Goal: Entertainment & Leisure: Consume media (video, audio)

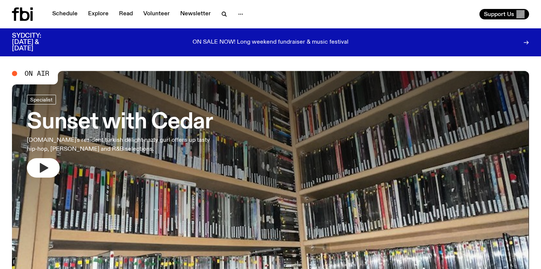
click at [43, 165] on icon "button" at bounding box center [44, 168] width 9 height 10
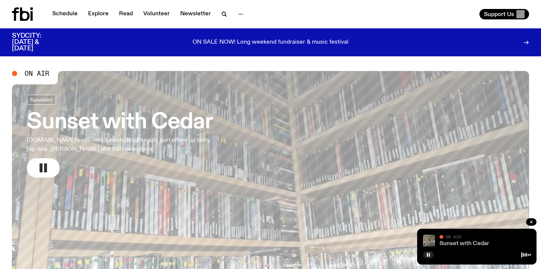
click at [465, 243] on link "Sunset with Cedar" at bounding box center [465, 244] width 50 height 6
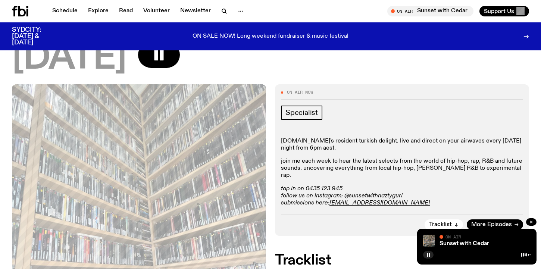
scroll to position [66, 0]
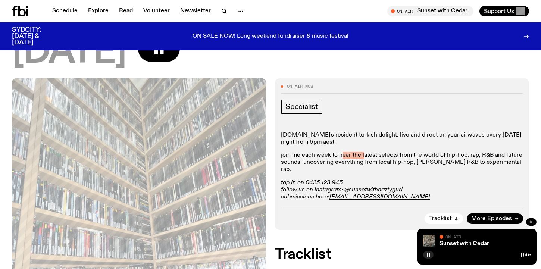
drag, startPoint x: 341, startPoint y: 152, endPoint x: 363, endPoint y: 155, distance: 22.1
click at [363, 155] on p "join me each week to hear the latest selects from the world of hip-hop, rap, R&…" at bounding box center [402, 163] width 242 height 22
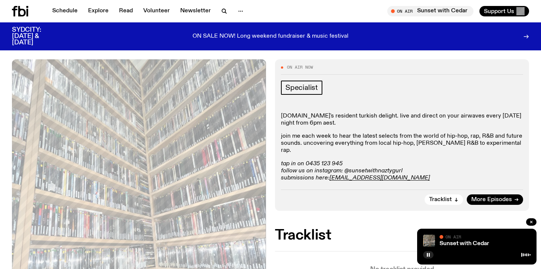
scroll to position [96, 0]
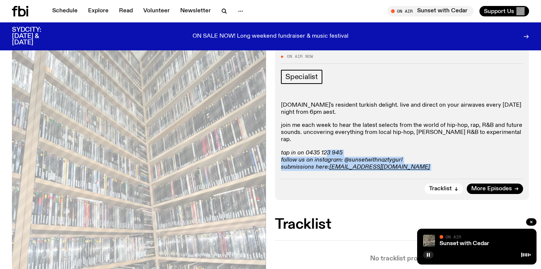
drag, startPoint x: 325, startPoint y: 148, endPoint x: 444, endPoint y: 164, distance: 119.8
click at [444, 164] on div "On Air Now Specialist [DOMAIN_NAME]'s resident turkish delight. live and direct…" at bounding box center [402, 125] width 254 height 152
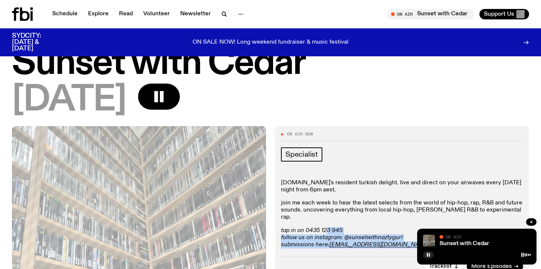
scroll to position [0, 0]
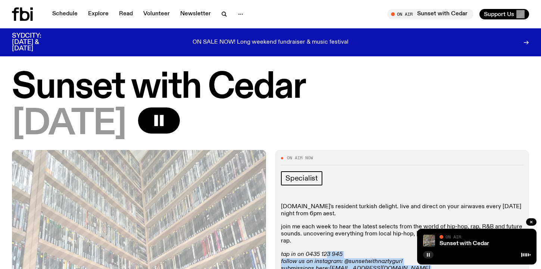
click at [432, 257] on button "button" at bounding box center [428, 254] width 10 height 7
